Goal: Task Accomplishment & Management: Complete application form

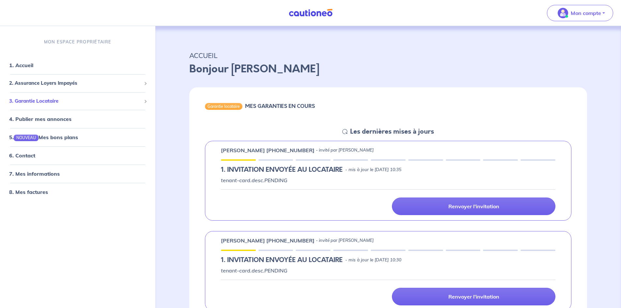
click at [48, 102] on span "3. Garantie Locataire" at bounding box center [75, 101] width 132 height 8
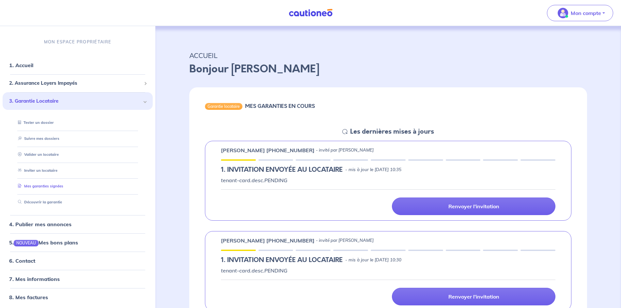
click at [55, 184] on link "Mes garanties signées" at bounding box center [39, 186] width 48 height 5
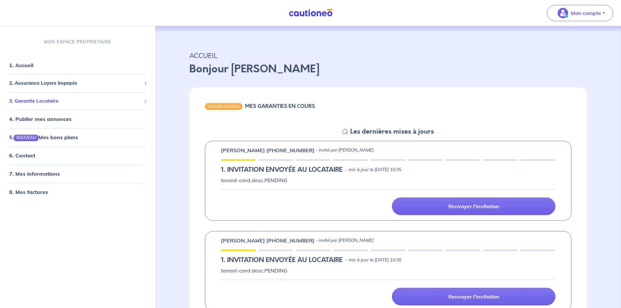
click at [40, 99] on span "3. Garantie Locataire" at bounding box center [75, 101] width 132 height 8
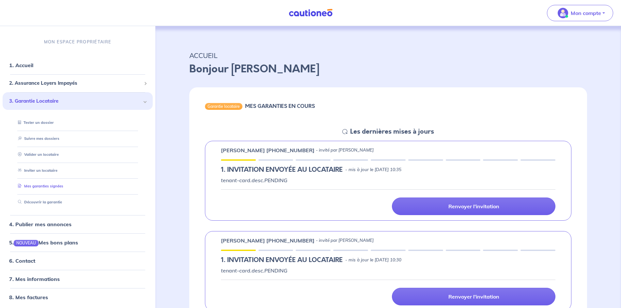
click at [54, 184] on link "Mes garanties signées" at bounding box center [39, 186] width 48 height 5
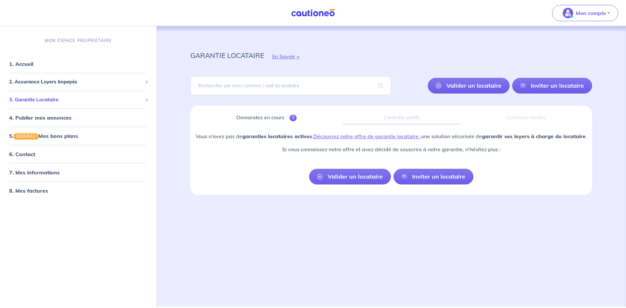
click at [45, 99] on span "3. Garantie Locataire" at bounding box center [75, 100] width 133 height 8
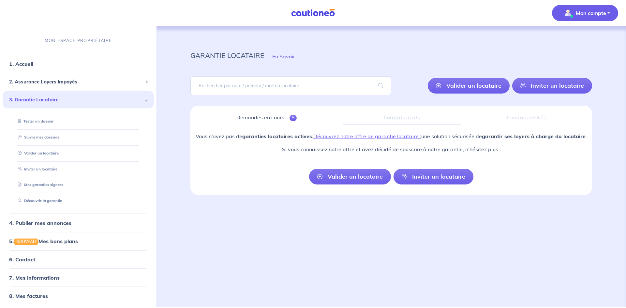
click at [582, 17] on span "Mon compte" at bounding box center [583, 13] width 46 height 10
click at [583, 58] on link "Me déconnecter" at bounding box center [579, 56] width 53 height 10
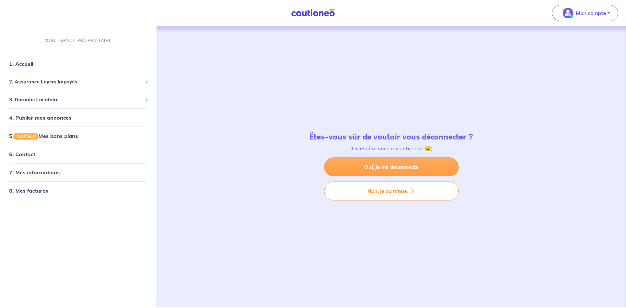
click at [388, 163] on link "Oui, je me déconnecte" at bounding box center [391, 167] width 135 height 19
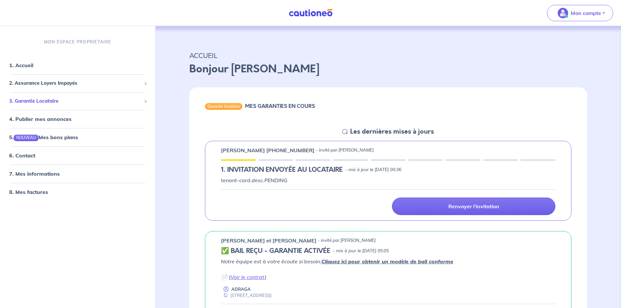
click at [50, 102] on span "3. Garantie Locataire" at bounding box center [75, 101] width 132 height 8
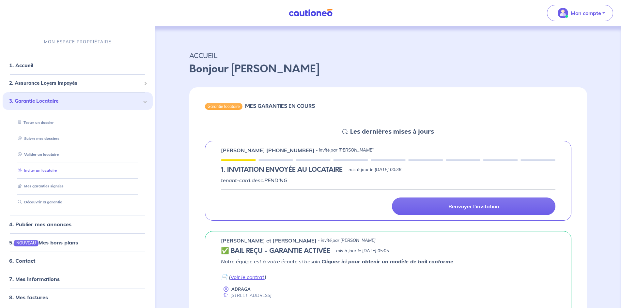
click at [47, 171] on link "Inviter un locataire" at bounding box center [35, 170] width 41 height 5
select select "FR"
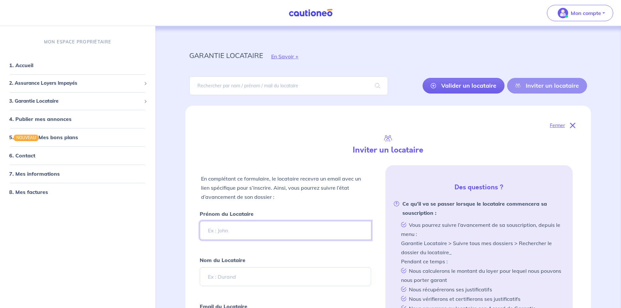
click at [234, 232] on input "Prénom du Locataire" at bounding box center [286, 230] width 172 height 19
paste input "olivierbaudichet@gmail.com"
type input "olivierbaudichet@gmail.com"
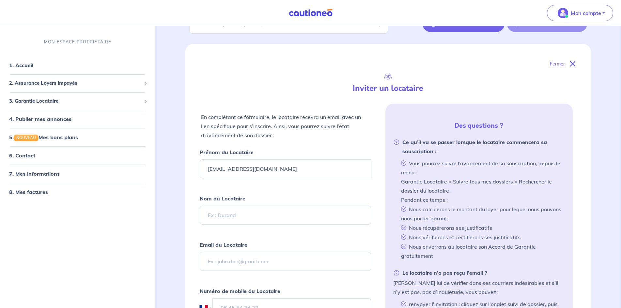
scroll to position [65, 0]
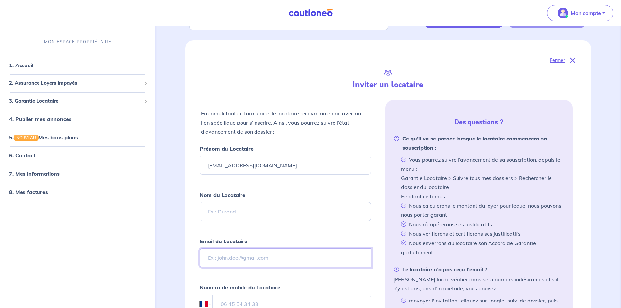
click at [243, 257] on input "Email du Locataire" at bounding box center [286, 258] width 172 height 19
paste input "olivierbaudichet@gmail.com"
type input "olivierbaudichet@gmail.com"
drag, startPoint x: 279, startPoint y: 164, endPoint x: 194, endPoint y: 165, distance: 84.5
click at [194, 165] on div "Fermer Inviter un locataire En complétant ce formulaire, le locataire recevra u…" at bounding box center [387, 211] width 405 height 342
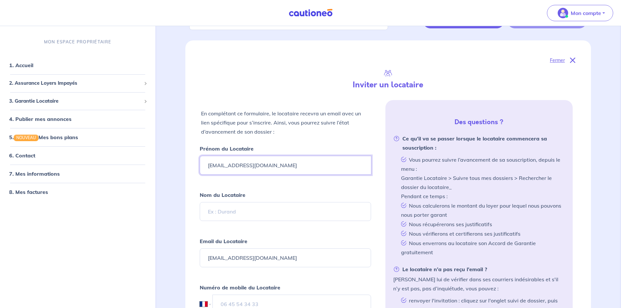
paste input "[PERSON_NAME]"
type input "[PERSON_NAME]"
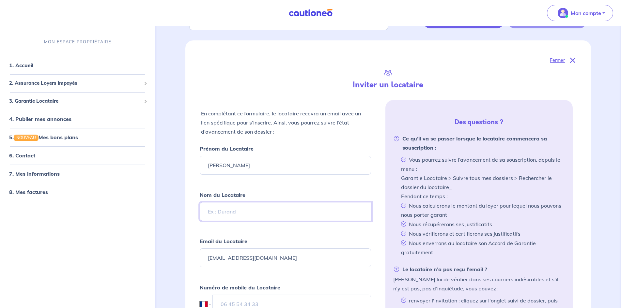
drag, startPoint x: 247, startPoint y: 211, endPoint x: 252, endPoint y: 209, distance: 4.8
click at [247, 211] on input "Nom du Locataire" at bounding box center [286, 211] width 172 height 19
paste input "[PERSON_NAME]"
type input "[PERSON_NAME]"
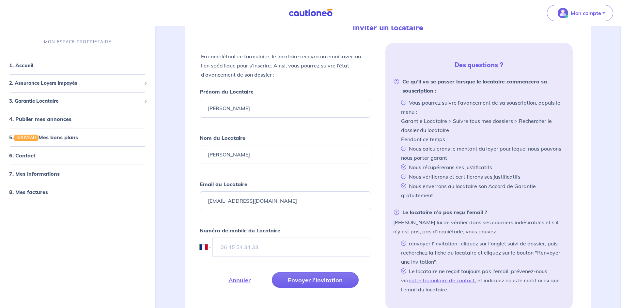
scroll to position [130, 0]
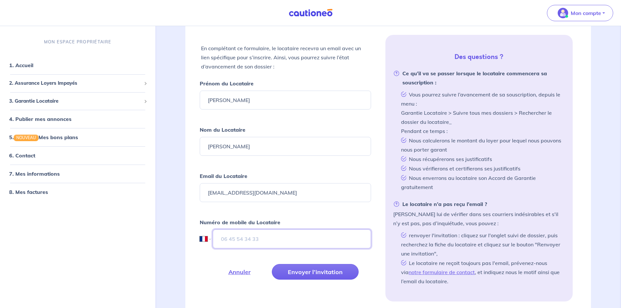
click at [258, 238] on input "tel" at bounding box center [292, 239] width 159 height 19
paste input "06 29 66 07 35"
type input "06 29 66 07 35"
drag, startPoint x: 225, startPoint y: 101, endPoint x: 286, endPoint y: 102, distance: 61.0
click at [286, 102] on input "[PERSON_NAME]" at bounding box center [286, 100] width 172 height 19
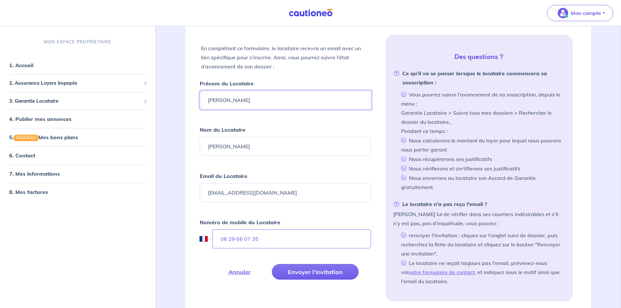
type input "Olivier"
drag, startPoint x: 224, startPoint y: 146, endPoint x: 201, endPoint y: 146, distance: 22.5
click at [201, 146] on input "[PERSON_NAME]" at bounding box center [286, 146] width 172 height 19
type input "Baudichet"
click at [321, 273] on button "Envoyer l’invitation" at bounding box center [315, 272] width 87 height 16
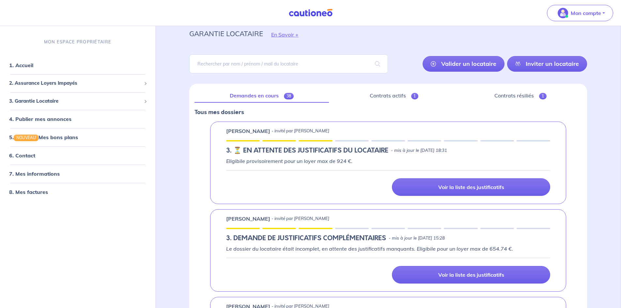
scroll to position [0, 0]
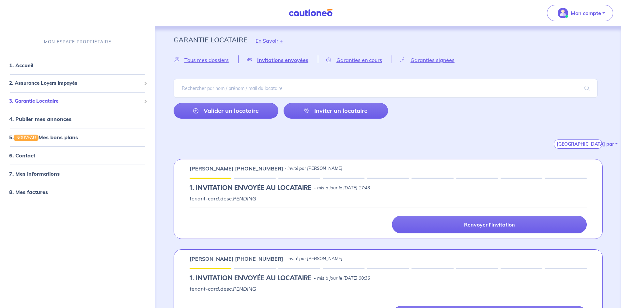
click at [144, 101] on span at bounding box center [144, 100] width 3 height 3
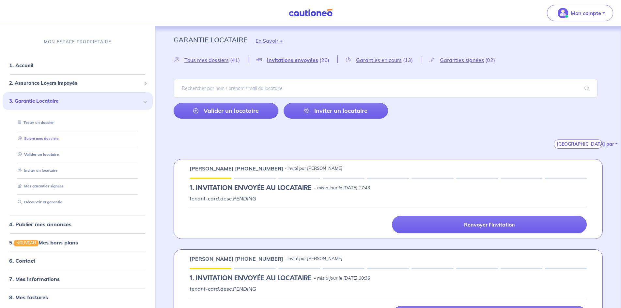
click at [47, 138] on link "Suivre mes dossiers" at bounding box center [36, 138] width 43 height 5
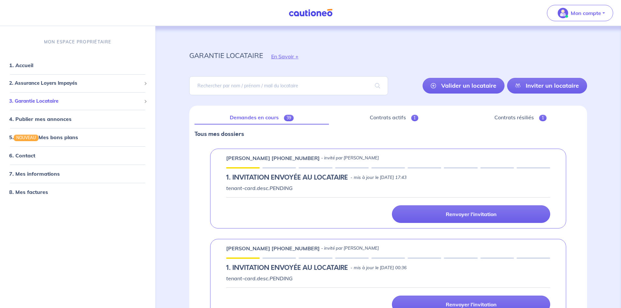
click at [145, 102] on span at bounding box center [144, 100] width 3 height 3
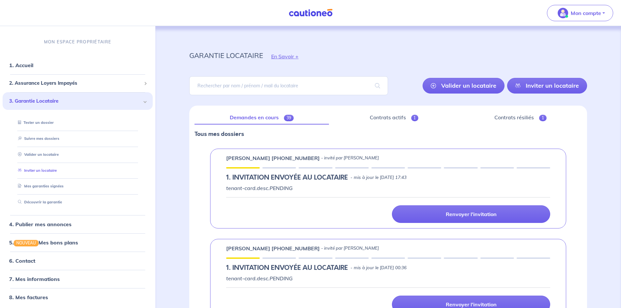
click at [50, 171] on link "Inviter un locataire" at bounding box center [35, 170] width 41 height 5
select select "FR"
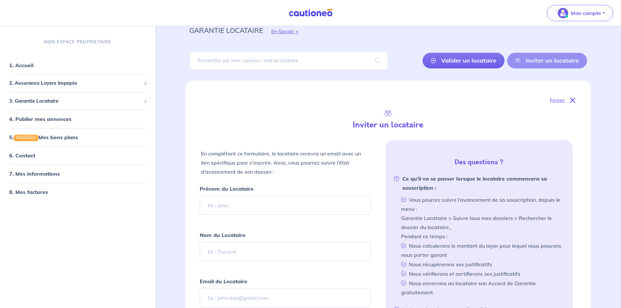
scroll to position [65, 0]
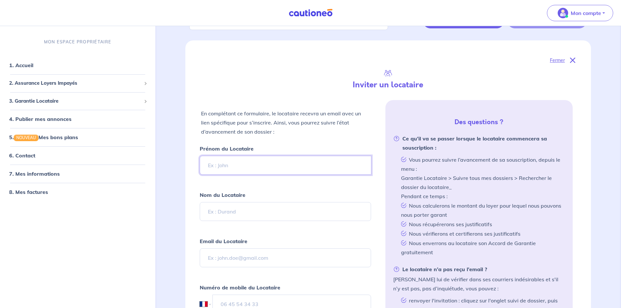
click at [234, 163] on input "Prénom du Locataire" at bounding box center [286, 165] width 172 height 19
paste input "stanislastroger2@gmail.com"
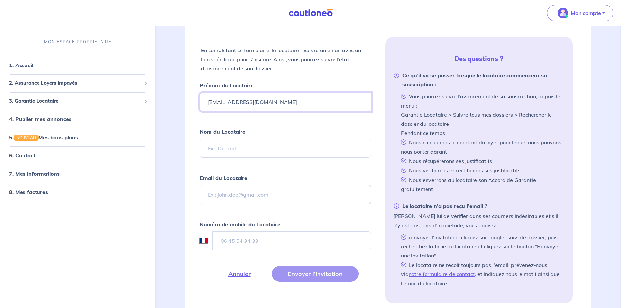
scroll to position [130, 0]
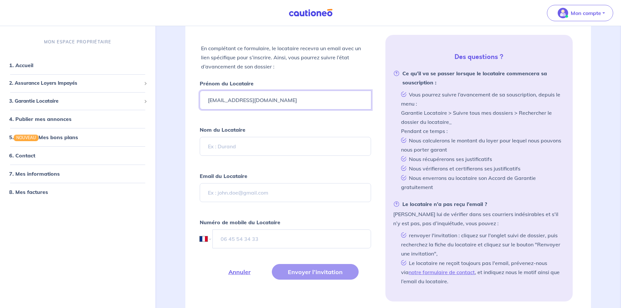
type input "stanislastroger2@gmail.com"
click at [232, 191] on input "Email du Locataire" at bounding box center [286, 192] width 172 height 19
paste input "stanislastroger2@gmail.com"
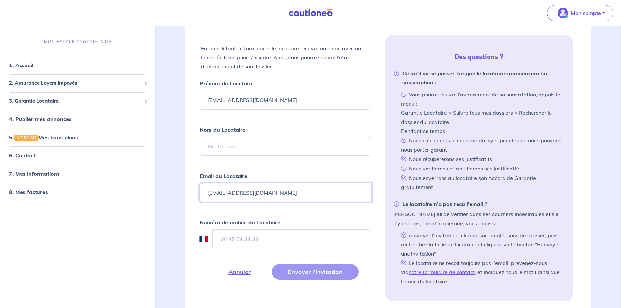
type input "stanislastroger2@gmail.com"
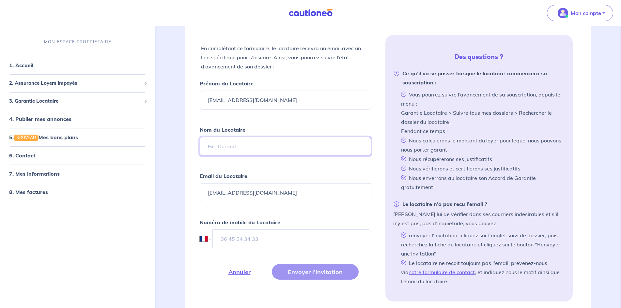
click at [251, 149] on input "Nom du Locataire" at bounding box center [286, 146] width 172 height 19
paste input "Stanislas troger"
type input "Stanislas troger"
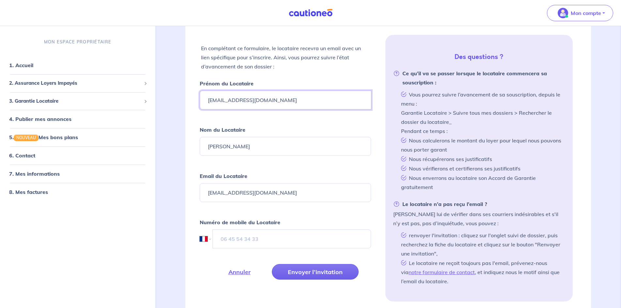
drag, startPoint x: 284, startPoint y: 102, endPoint x: 200, endPoint y: 103, distance: 83.8
click at [192, 102] on div "Fermer Inviter un locataire En complétant ce formulaire, le locataire recevra u…" at bounding box center [387, 146] width 405 height 342
paste input "Stanislas troger"
drag, startPoint x: 231, startPoint y: 103, endPoint x: 275, endPoint y: 104, distance: 44.7
click at [275, 104] on input "Stanislas troger" at bounding box center [286, 100] width 172 height 19
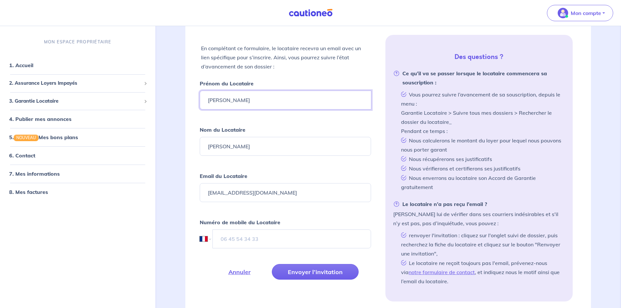
type input "Stanislas"
drag, startPoint x: 232, startPoint y: 146, endPoint x: 162, endPoint y: 146, distance: 69.2
type input "troger"
click at [241, 238] on input "tel" at bounding box center [291, 239] width 159 height 19
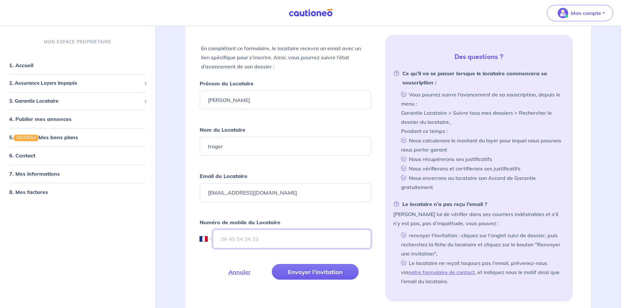
paste input "07 45 37 82 54"
type input "07 45 37 82 54"
click at [311, 270] on button "Envoyer l’invitation" at bounding box center [315, 272] width 87 height 16
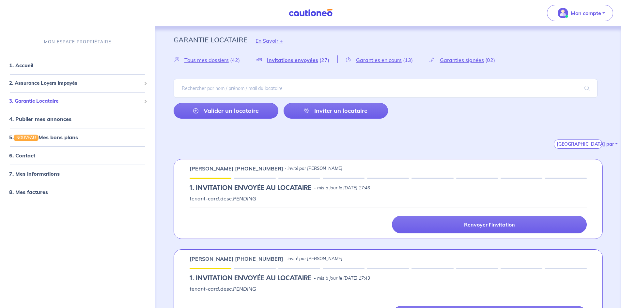
click at [50, 99] on span "3. Garantie Locataire" at bounding box center [75, 101] width 132 height 8
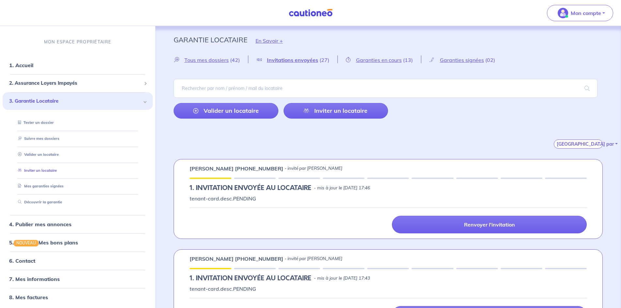
click at [49, 169] on link "Inviter un locataire" at bounding box center [35, 170] width 41 height 5
select select "FR"
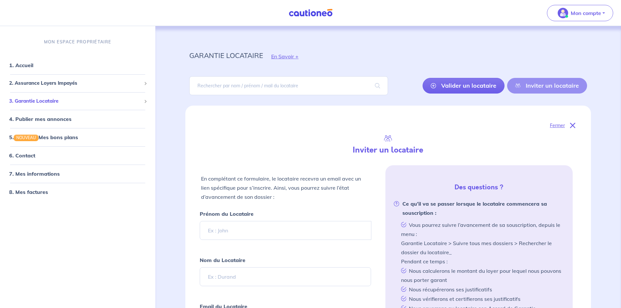
click at [56, 102] on span "3. Garantie Locataire" at bounding box center [75, 101] width 132 height 8
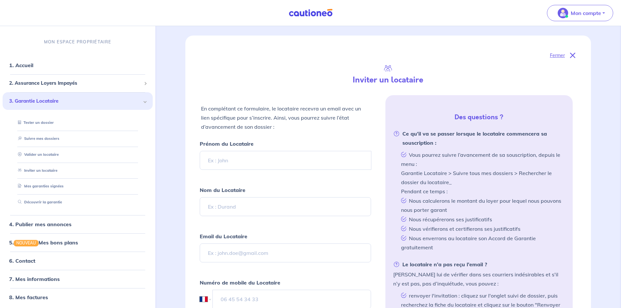
scroll to position [70, 0]
click at [49, 140] on link "Suivre mes dossiers" at bounding box center [36, 138] width 43 height 5
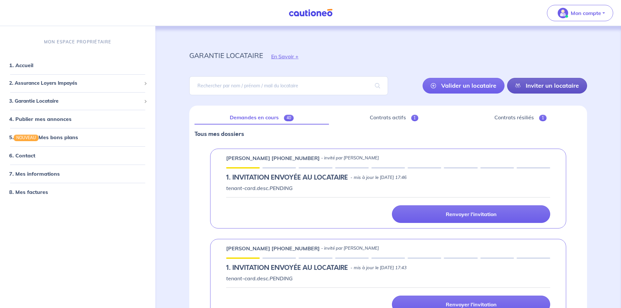
click at [537, 85] on link "Inviter un locataire" at bounding box center [547, 86] width 80 height 16
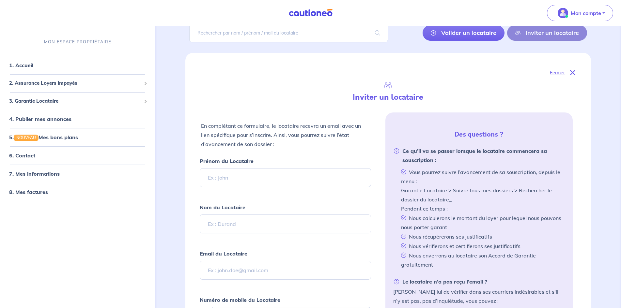
scroll to position [106, 0]
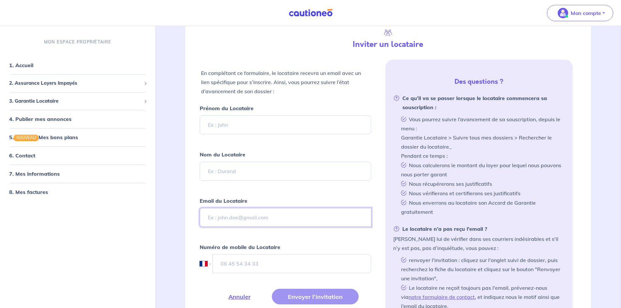
click at [245, 218] on input "Email du Locataire" at bounding box center [286, 217] width 172 height 19
paste input "vanessa.guedon@yahoo.fr"
type input "vanessa.guedon@yahoo.fr"
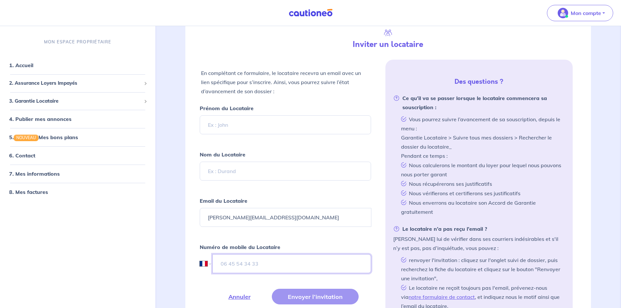
click at [255, 266] on input "tel" at bounding box center [291, 263] width 159 height 19
paste input "06 71 05 17 21"
type input "06 71 05 17 21"
click at [242, 127] on input "Prénom du Locataire" at bounding box center [286, 124] width 172 height 19
type input "guedon"
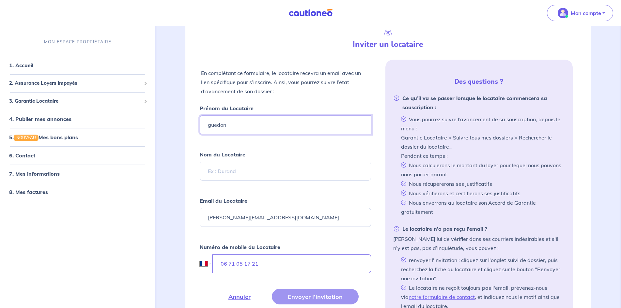
drag, startPoint x: 233, startPoint y: 125, endPoint x: 194, endPoint y: 125, distance: 39.1
click at [194, 125] on div "Fermer Inviter un locataire En complétant ce formulaire, le locataire recevra u…" at bounding box center [387, 171] width 405 height 342
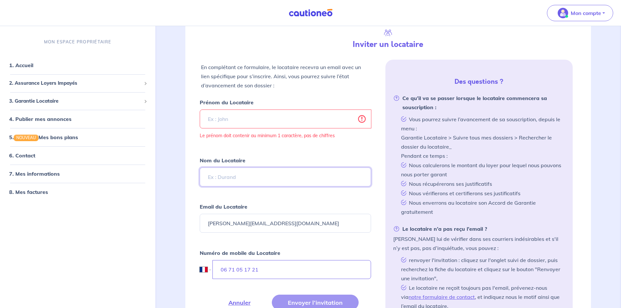
click at [230, 174] on input "Nom du Locataire" at bounding box center [286, 177] width 172 height 19
paste input "guedon"
type input "guedon"
click at [220, 121] on input "Prénom du Locataire" at bounding box center [286, 119] width 172 height 19
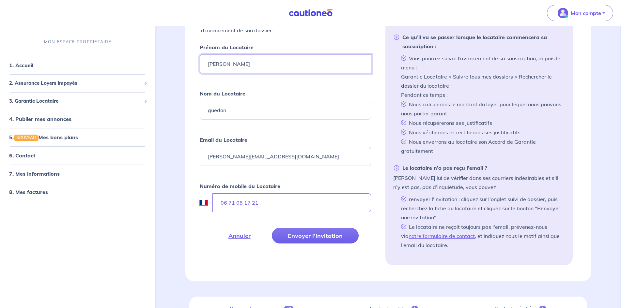
scroll to position [171, 0]
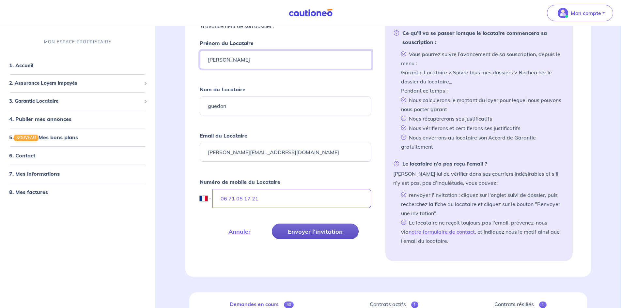
type input "vanessa"
click at [316, 231] on button "Envoyer l’invitation" at bounding box center [315, 232] width 87 height 16
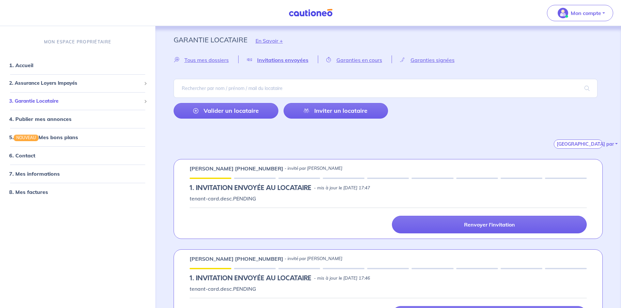
click at [144, 101] on span at bounding box center [144, 100] width 3 height 3
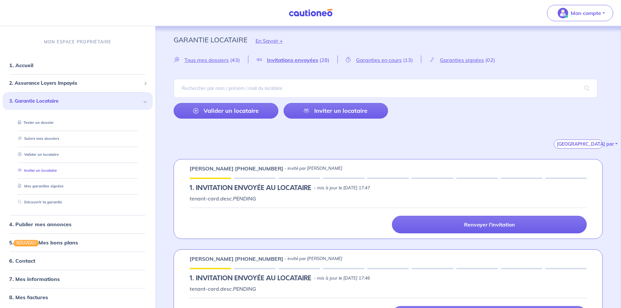
click at [48, 171] on link "Inviter un locataire" at bounding box center [35, 170] width 41 height 5
select select "FR"
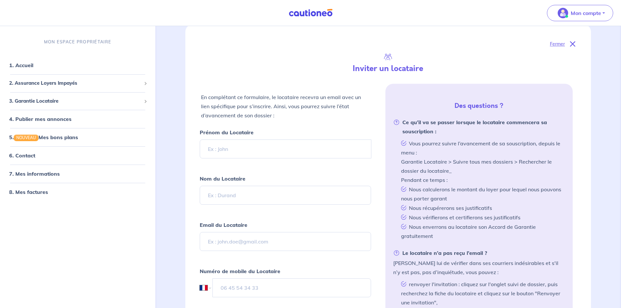
scroll to position [98, 0]
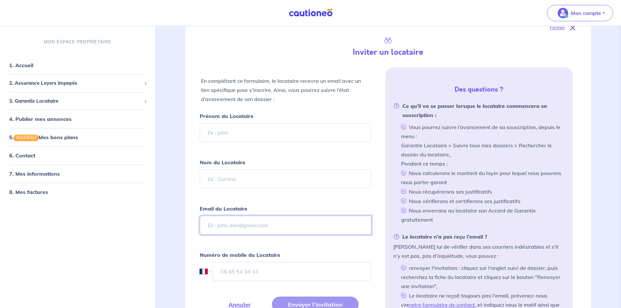
click at [234, 228] on input "Email du Locataire" at bounding box center [286, 225] width 172 height 19
paste input "yahamadi@yahoo.fr"
type input "yahamadi@yahoo.fr"
click at [243, 128] on input "Prénom du Locataire" at bounding box center [286, 132] width 172 height 19
paste input "Youssouf Ahamadi"
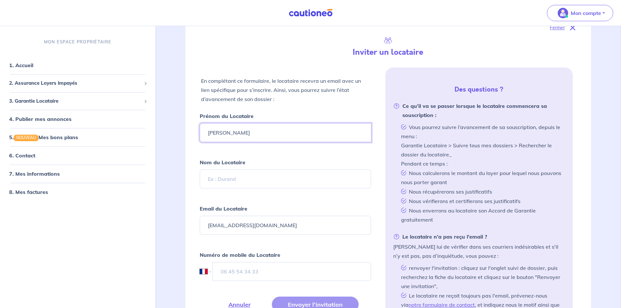
type input "Youssouf Ahamadi"
click at [227, 177] on input "Nom du Locataire" at bounding box center [286, 179] width 172 height 19
paste input "Youssouf Ahamadi"
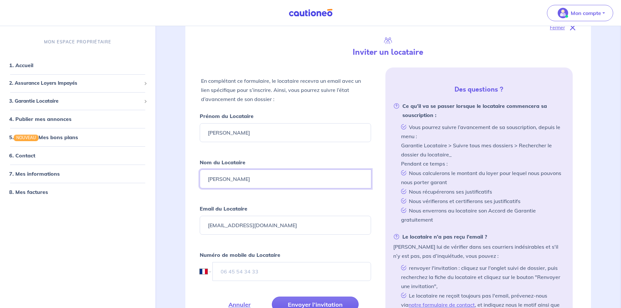
type input "Youssouf Ahamadi"
drag, startPoint x: 232, startPoint y: 133, endPoint x: 296, endPoint y: 138, distance: 64.4
click at [296, 138] on input "Youssouf Ahamadi" at bounding box center [286, 132] width 172 height 19
type input "Youssouf"
drag, startPoint x: 232, startPoint y: 178, endPoint x: 185, endPoint y: 176, distance: 47.0
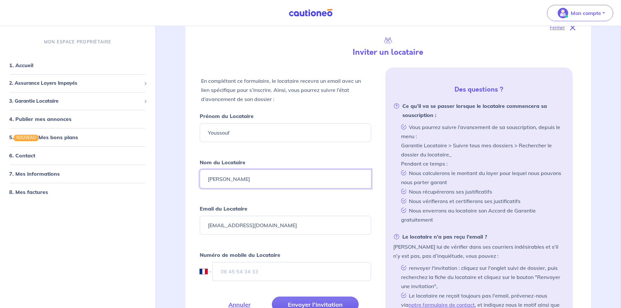
click at [185, 176] on div "Fermer Inviter un locataire En complétant ce formulaire, le locataire recevra u…" at bounding box center [388, 187] width 429 height 358
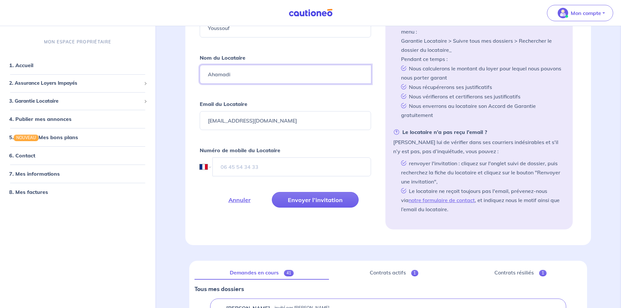
scroll to position [228, 0]
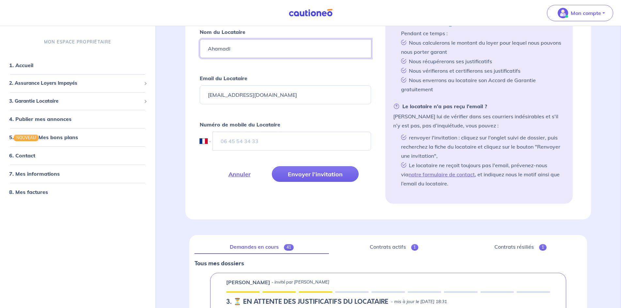
type input "Ahamadi"
click at [259, 136] on input "tel" at bounding box center [292, 141] width 159 height 19
paste input "07 66 99 02 10"
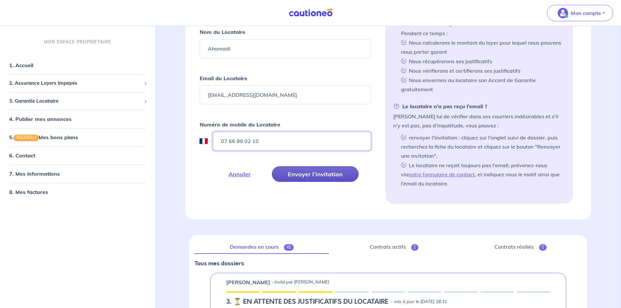
type input "07 66 99 02 10"
click at [314, 171] on button "Envoyer l’invitation" at bounding box center [315, 174] width 87 height 16
